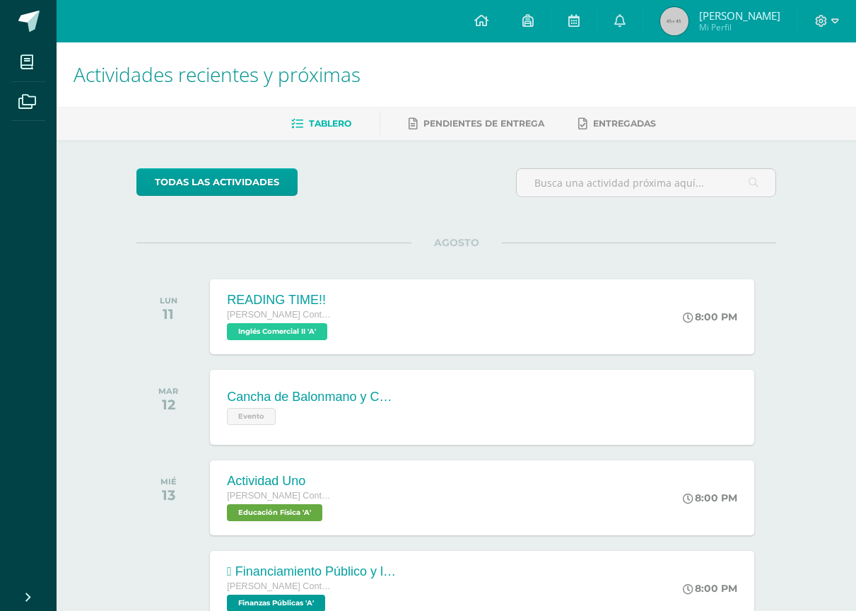
drag, startPoint x: 840, startPoint y: 16, endPoint x: 832, endPoint y: 30, distance: 16.1
click at [838, 20] on div at bounding box center [827, 21] width 58 height 42
click at [832, 20] on icon at bounding box center [836, 20] width 8 height 5
click at [801, 100] on span "Cerrar sesión" at bounding box center [792, 96] width 64 height 13
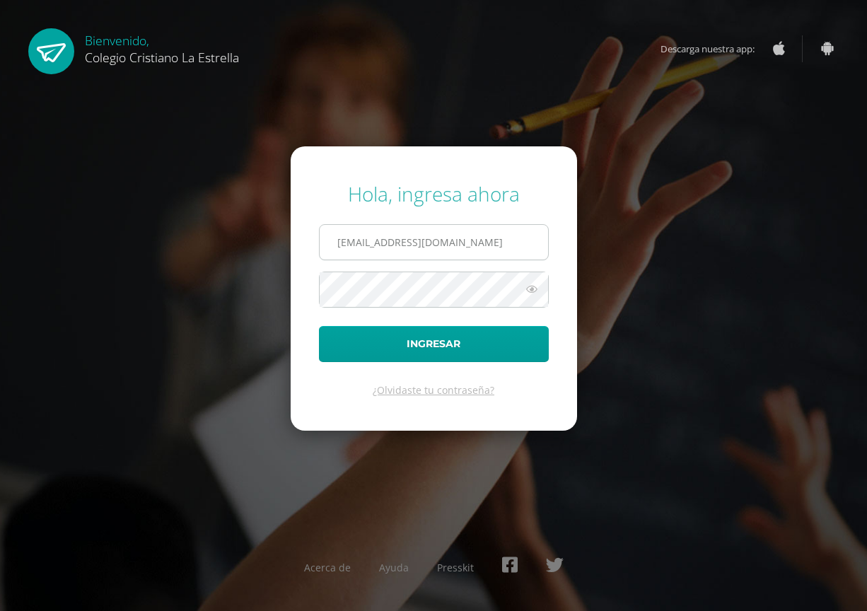
drag, startPoint x: 501, startPoint y: 250, endPoint x: 492, endPoint y: 259, distance: 12.5
click at [501, 250] on input "2021357@laestrella.edu.gt" at bounding box center [434, 242] width 228 height 35
type input "2021081@laestrella.edu.gt"
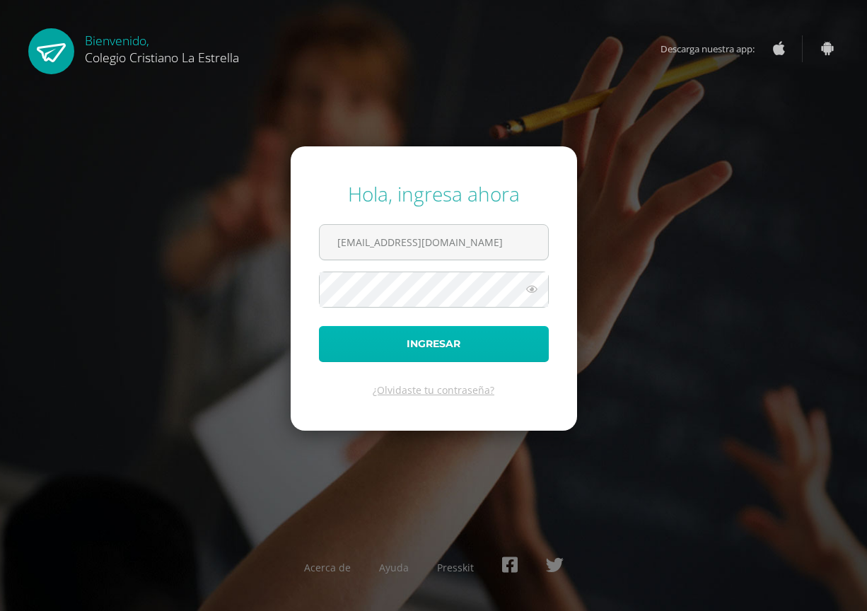
click at [475, 343] on button "Ingresar" at bounding box center [434, 344] width 230 height 36
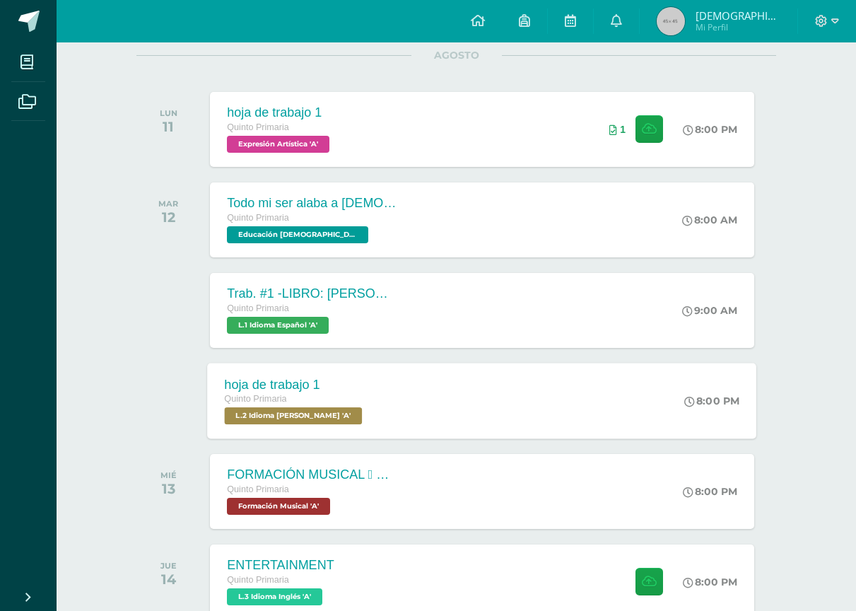
scroll to position [212, 0]
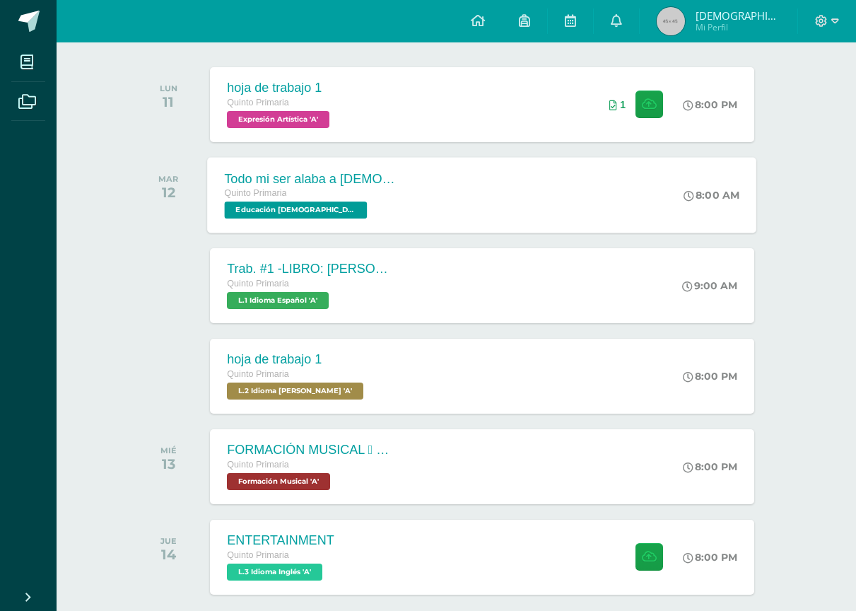
click at [384, 192] on div "Todo mi ser alaba a [DEMOGRAPHIC_DATA] Quinto Primaria Educación [DEMOGRAPHIC_D…" at bounding box center [483, 195] width 550 height 76
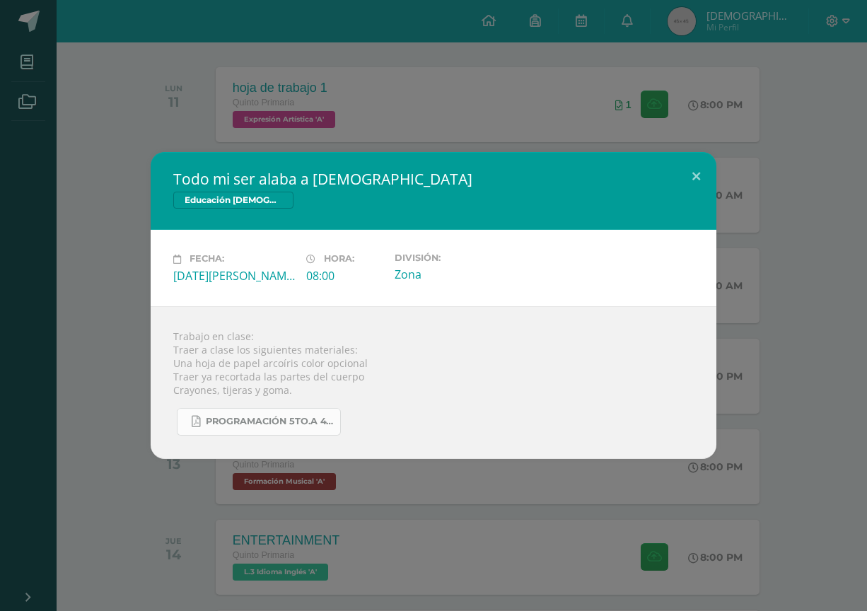
click at [257, 414] on link "Programación 5to.A 4ta. Unidad 2025.pdf" at bounding box center [259, 422] width 164 height 28
click at [687, 173] on button at bounding box center [696, 176] width 40 height 48
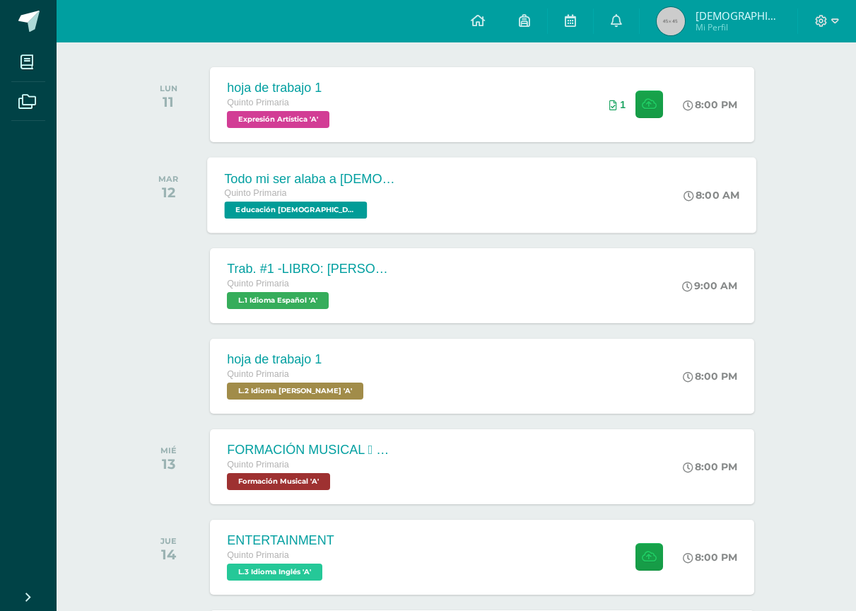
click at [417, 196] on div "Todo mi ser alaba a Dios Quinto Primaria Educación Cristiana 'A' 8:00 AM Todo m…" at bounding box center [483, 195] width 550 height 76
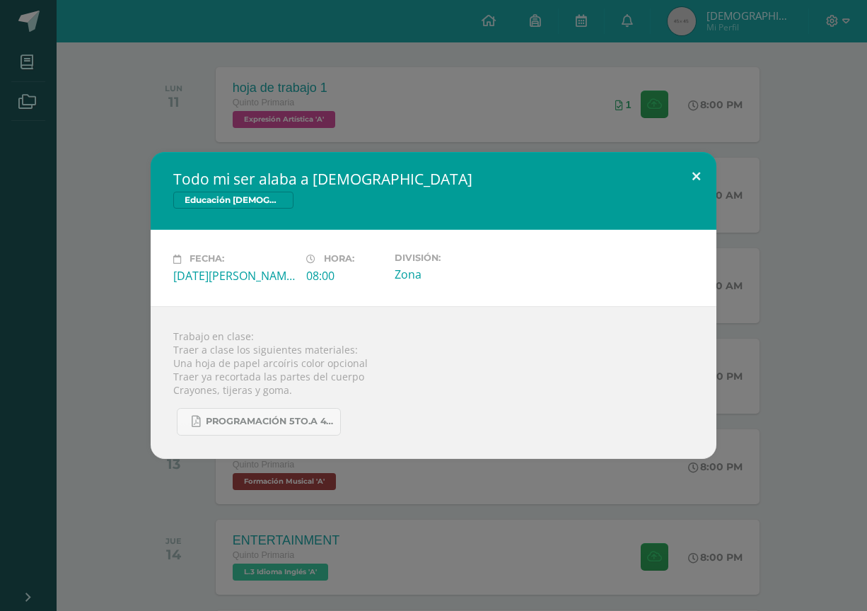
click at [704, 182] on button at bounding box center [696, 176] width 40 height 48
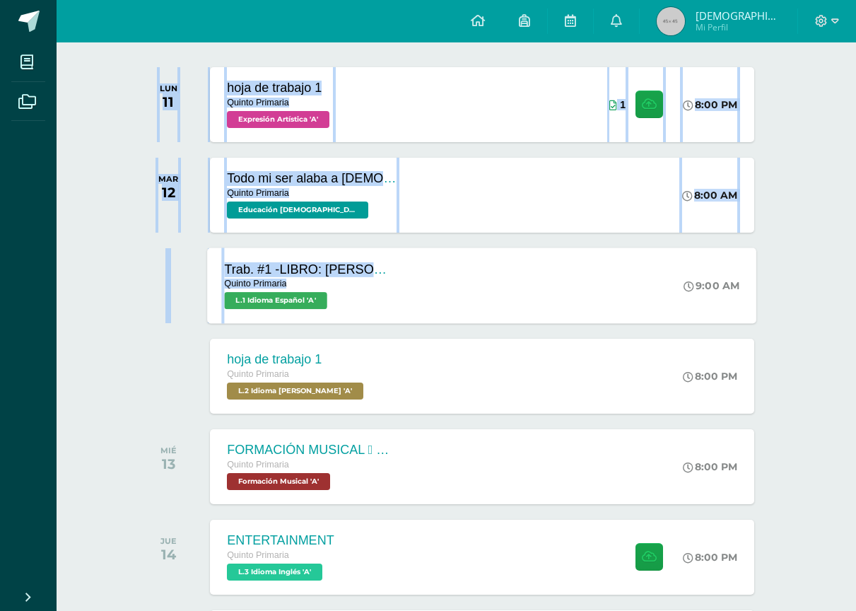
drag, startPoint x: 318, startPoint y: 309, endPoint x: 323, endPoint y: 301, distance: 9.6
click at [383, 301] on div "Quinto Primaria L.1 Idioma Español 'A'" at bounding box center [310, 293] width 171 height 33
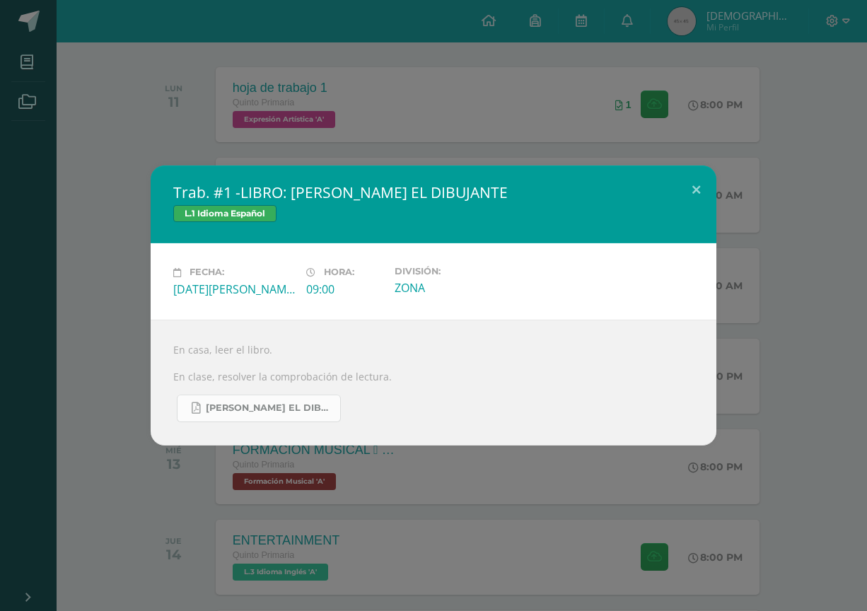
click at [314, 410] on span "ENRIQUE EL DIBUJANTE.pdf" at bounding box center [269, 407] width 127 height 11
click at [698, 181] on button at bounding box center [696, 189] width 40 height 48
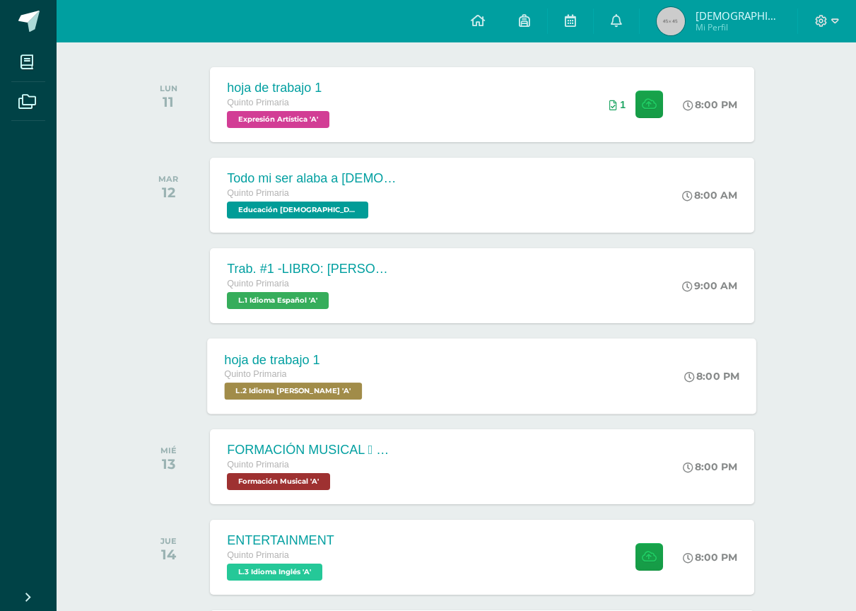
click at [359, 371] on div "Quinto Primaria" at bounding box center [295, 375] width 141 height 16
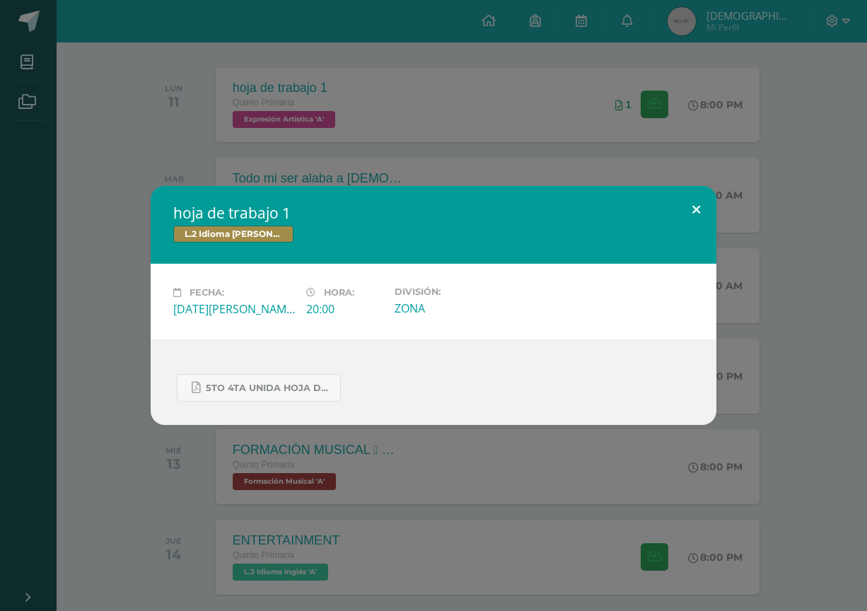
click at [696, 193] on button at bounding box center [696, 210] width 40 height 48
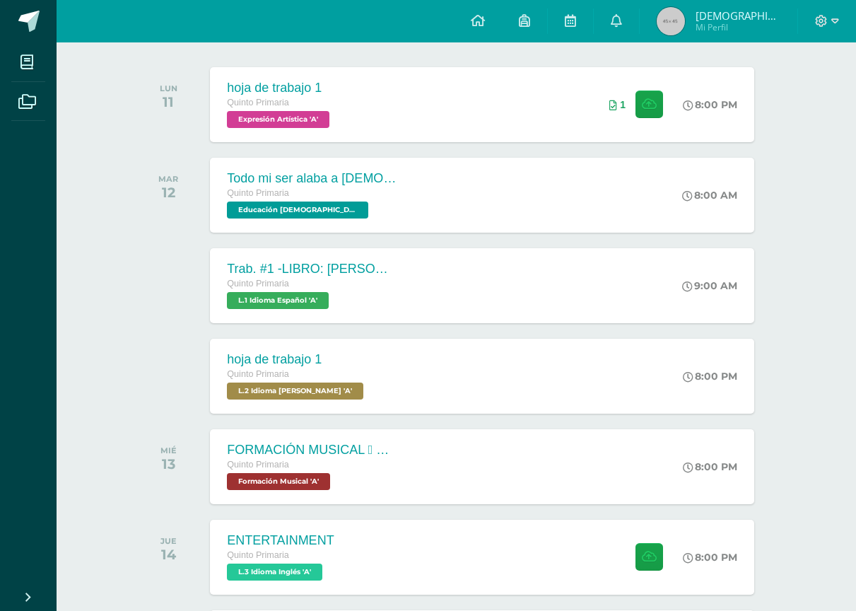
drag, startPoint x: 813, startPoint y: 23, endPoint x: 813, endPoint y: 31, distance: 8.5
click at [813, 23] on div at bounding box center [827, 21] width 58 height 42
click at [822, 22] on icon at bounding box center [821, 21] width 13 height 13
click at [783, 92] on span "Cerrar sesión" at bounding box center [792, 96] width 64 height 13
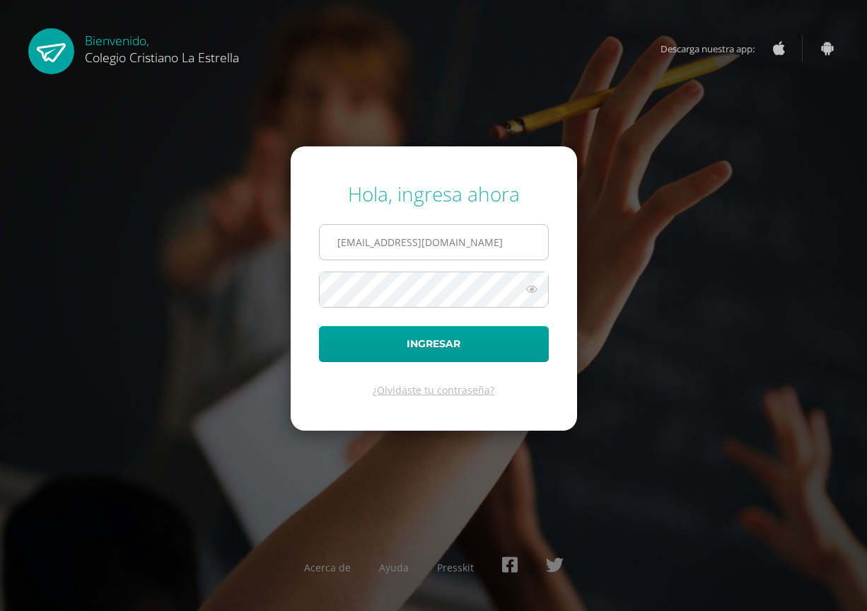
click at [499, 246] on input "2021081@laestrella.edu.gt" at bounding box center [434, 242] width 228 height 35
type input "2021357@laestrella.edu.gt"
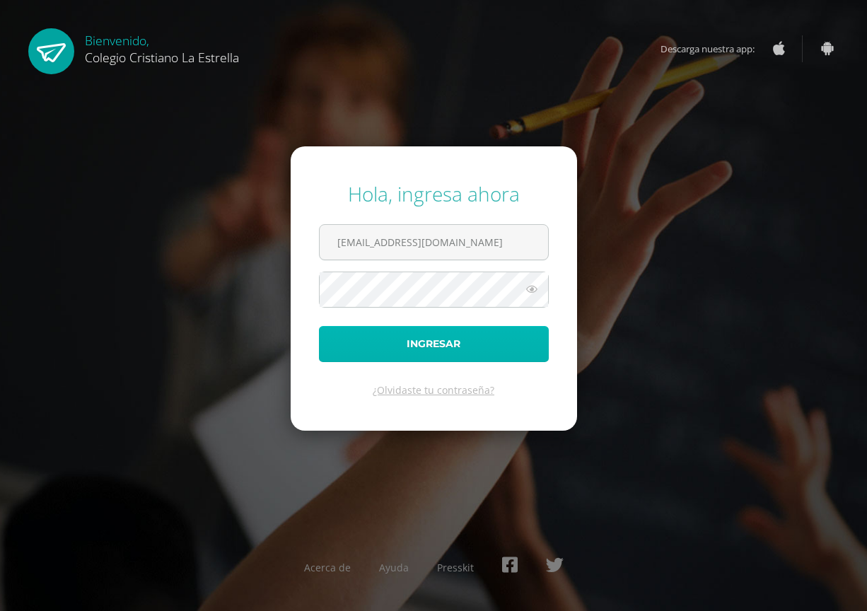
click at [465, 332] on button "Ingresar" at bounding box center [434, 344] width 230 height 36
